Goal: Check status: Check status

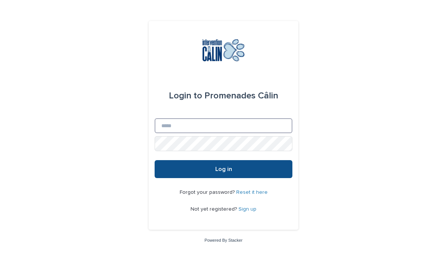
click at [273, 133] on input "Email" at bounding box center [224, 125] width 138 height 15
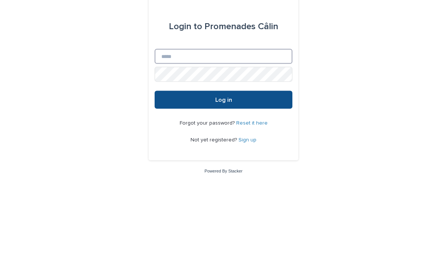
type input "**********"
click at [224, 160] on button "Log in" at bounding box center [224, 169] width 138 height 18
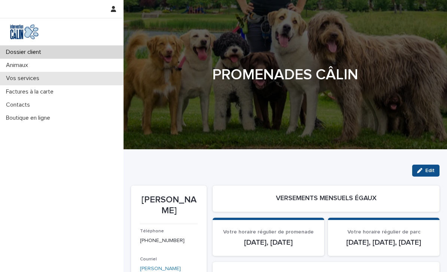
click at [31, 79] on p "Vos services" at bounding box center [24, 78] width 42 height 7
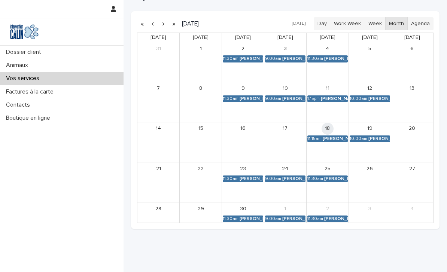
scroll to position [195, 0]
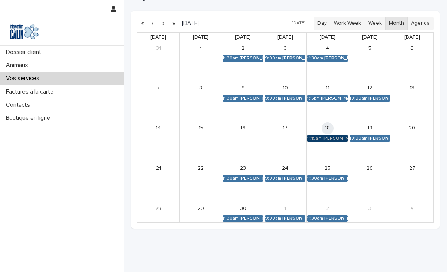
click at [340, 139] on link "11:15am Zoé Ducharme" at bounding box center [327, 138] width 40 height 7
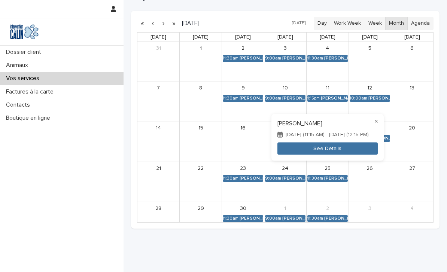
click at [397, 210] on div at bounding box center [223, 136] width 447 height 272
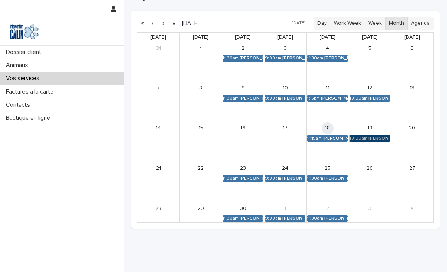
click at [378, 139] on link "10:00am Zoé Ducharme" at bounding box center [370, 138] width 40 height 7
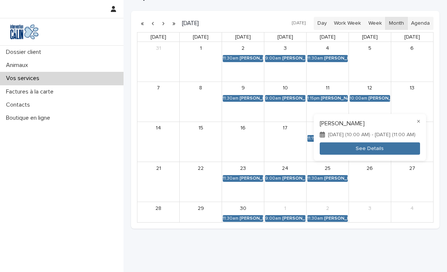
click at [392, 216] on div at bounding box center [223, 136] width 447 height 272
